Goal: Information Seeking & Learning: Learn about a topic

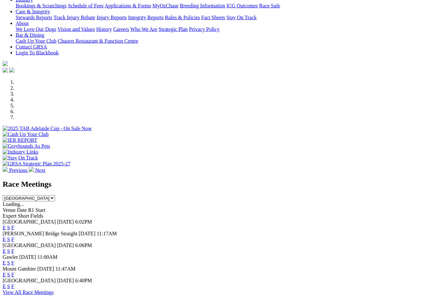
scroll to position [127, 0]
click at [14, 283] on link "F" at bounding box center [12, 286] width 3 height 6
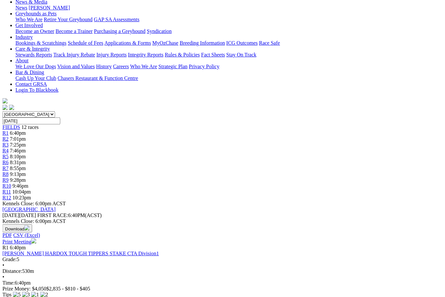
scroll to position [101, 4]
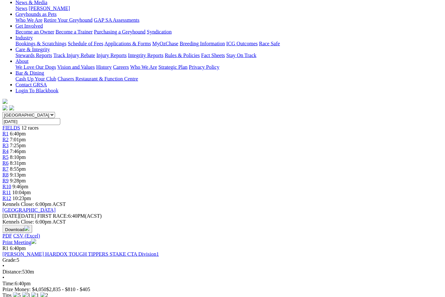
click at [30, 226] on img "button" at bounding box center [26, 228] width 5 height 5
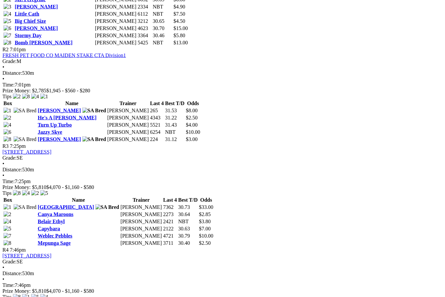
scroll to position [418, 5]
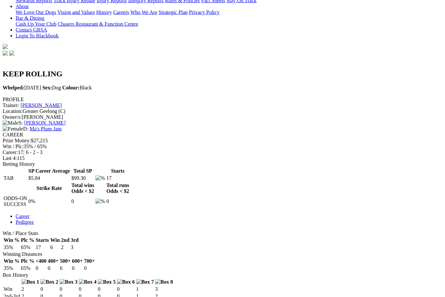
scroll to position [157, 0]
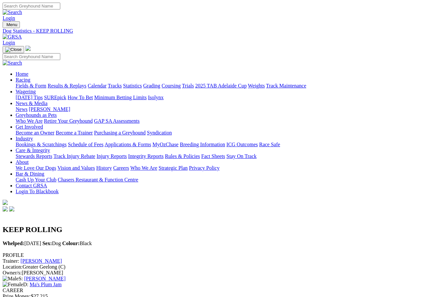
scroll to position [180, 0]
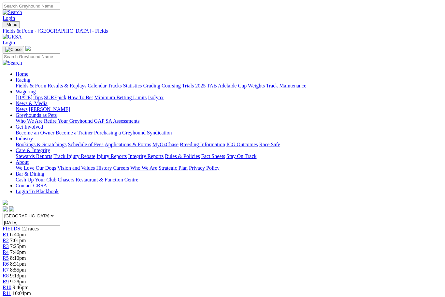
scroll to position [440, 5]
